Goal: Task Accomplishment & Management: Use online tool/utility

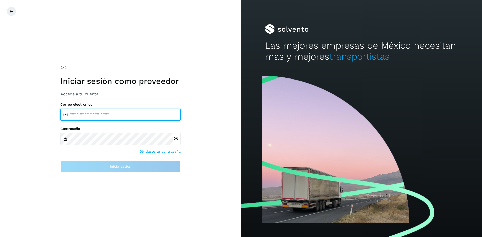
type input "**********"
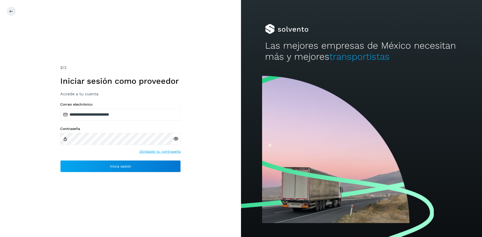
drag, startPoint x: 329, startPoint y: 7, endPoint x: 285, endPoint y: 19, distance: 45.8
click at [278, 21] on div "Las mejores empresas de México necesitan más y mejores transportistas" at bounding box center [361, 36] width 241 height 73
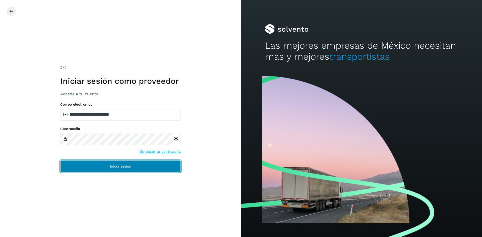
click at [122, 167] on span "Inicia sesión" at bounding box center [120, 167] width 21 height 4
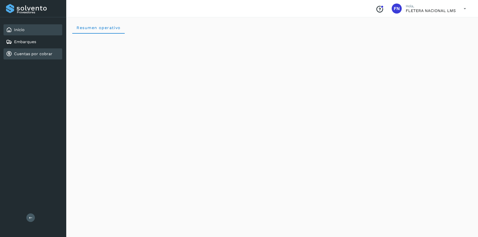
click at [23, 53] on link "Cuentas por cobrar" at bounding box center [33, 53] width 38 height 5
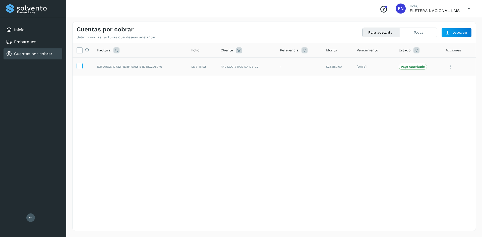
click at [78, 65] on icon at bounding box center [79, 65] width 5 height 5
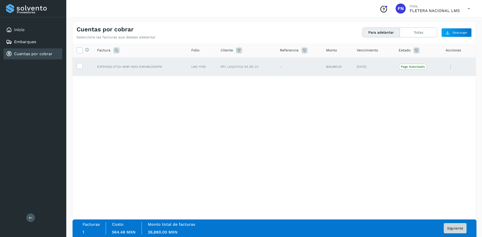
click at [455, 226] on button "Siguiente" at bounding box center [455, 228] width 23 height 10
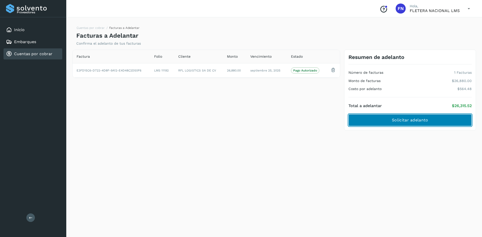
click at [409, 122] on span "Solicitar adelanto" at bounding box center [410, 120] width 36 height 6
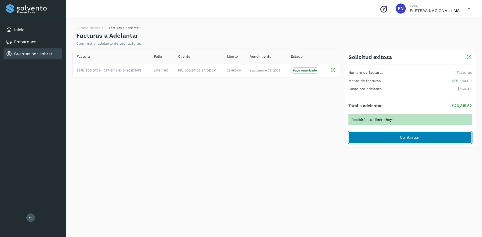
click at [388, 140] on button "Continuar" at bounding box center [409, 137] width 123 height 12
